Goal: Transaction & Acquisition: Purchase product/service

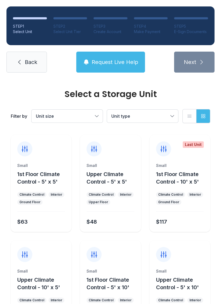
click at [102, 116] on button "Unit size" at bounding box center [66, 116] width 71 height 13
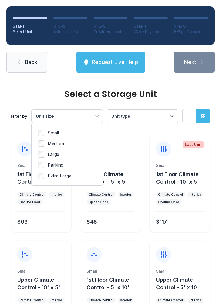
click at [50, 151] on span "Large" at bounding box center [54, 154] width 12 height 6
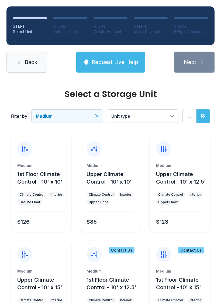
click at [167, 111] on button "Unit type" at bounding box center [142, 116] width 71 height 13
click at [94, 114] on icon "Clear filters" at bounding box center [96, 115] width 5 height 5
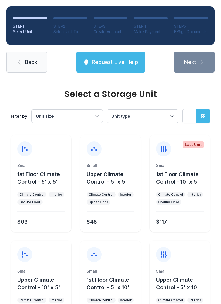
click at [92, 122] on button "Unit size" at bounding box center [66, 116] width 71 height 13
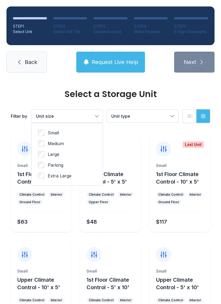
click at [51, 131] on span "Small" at bounding box center [53, 133] width 11 height 6
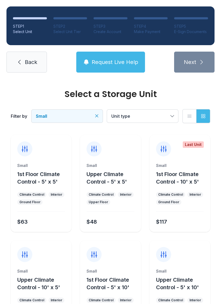
click at [97, 115] on icon "Clear filters" at bounding box center [96, 115] width 5 height 5
click at [97, 116] on button "Unit size" at bounding box center [66, 116] width 71 height 13
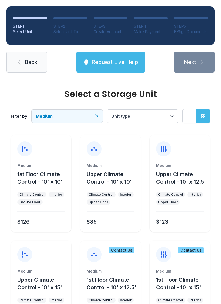
click at [100, 117] on button "Medium" at bounding box center [66, 116] width 71 height 13
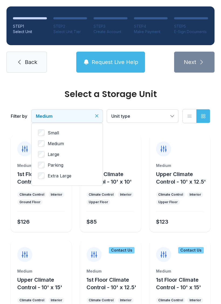
click at [55, 132] on span "Small" at bounding box center [53, 133] width 11 height 6
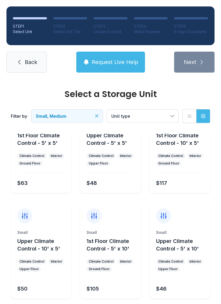
scroll to position [46, 0]
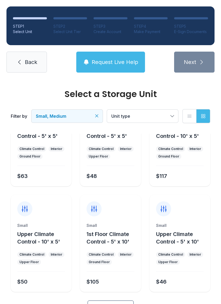
click at [44, 289] on div "Small Upper Climate Control - 10' x 5' Climate Control Interior Upper Floor $50" at bounding box center [41, 257] width 61 height 69
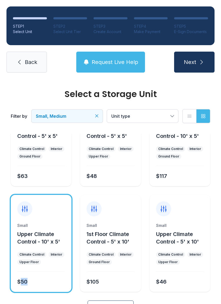
click at [61, 183] on div "Small 1st Floor Climate Control - 5' x 5' Climate Control Interior Ground Floor…" at bounding box center [41, 151] width 61 height 69
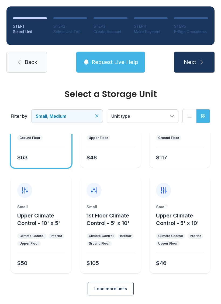
scroll to position [64, 0]
